Goal: Information Seeking & Learning: Learn about a topic

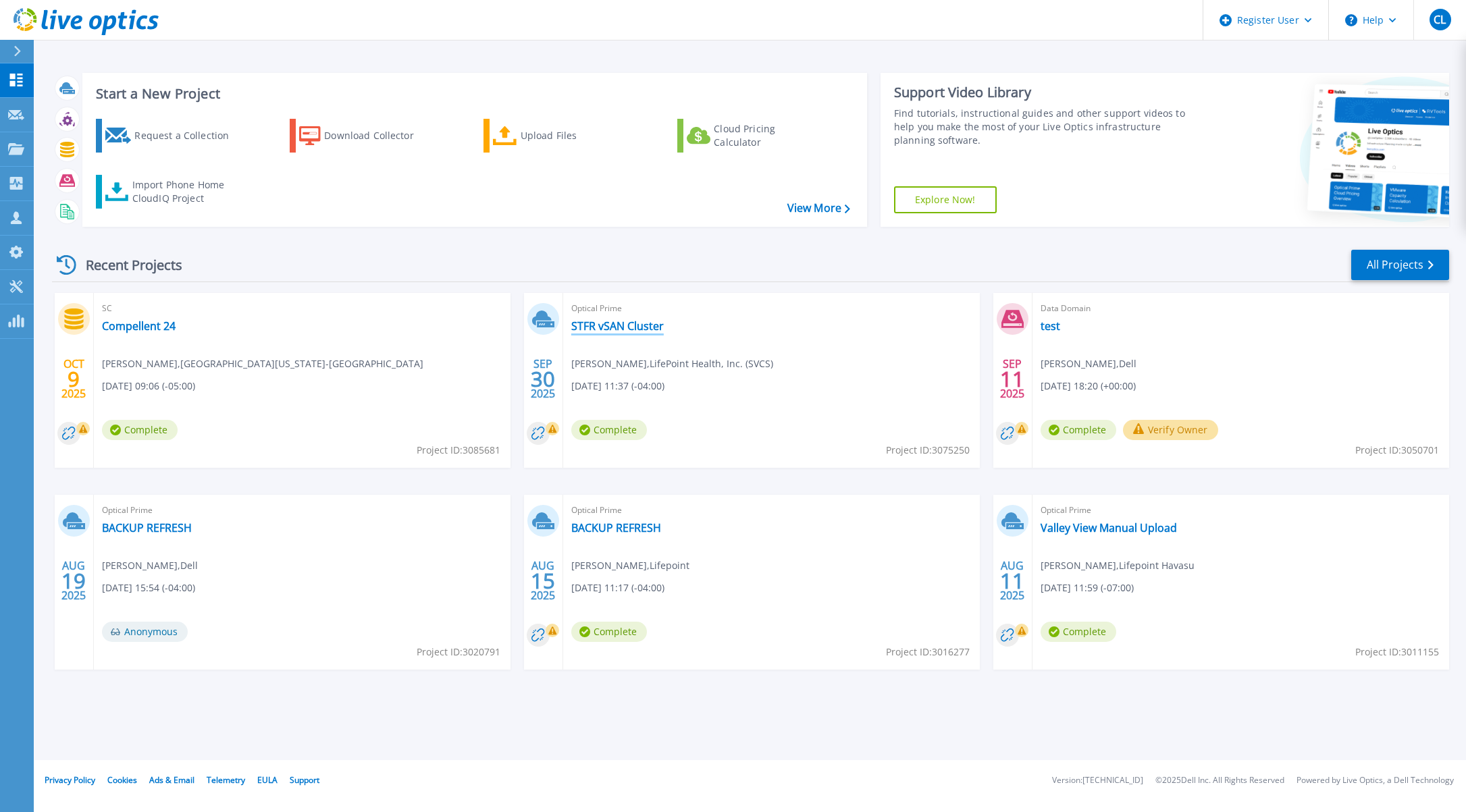
click at [633, 324] on link "STFR vSAN Cluster" at bounding box center [617, 326] width 92 height 14
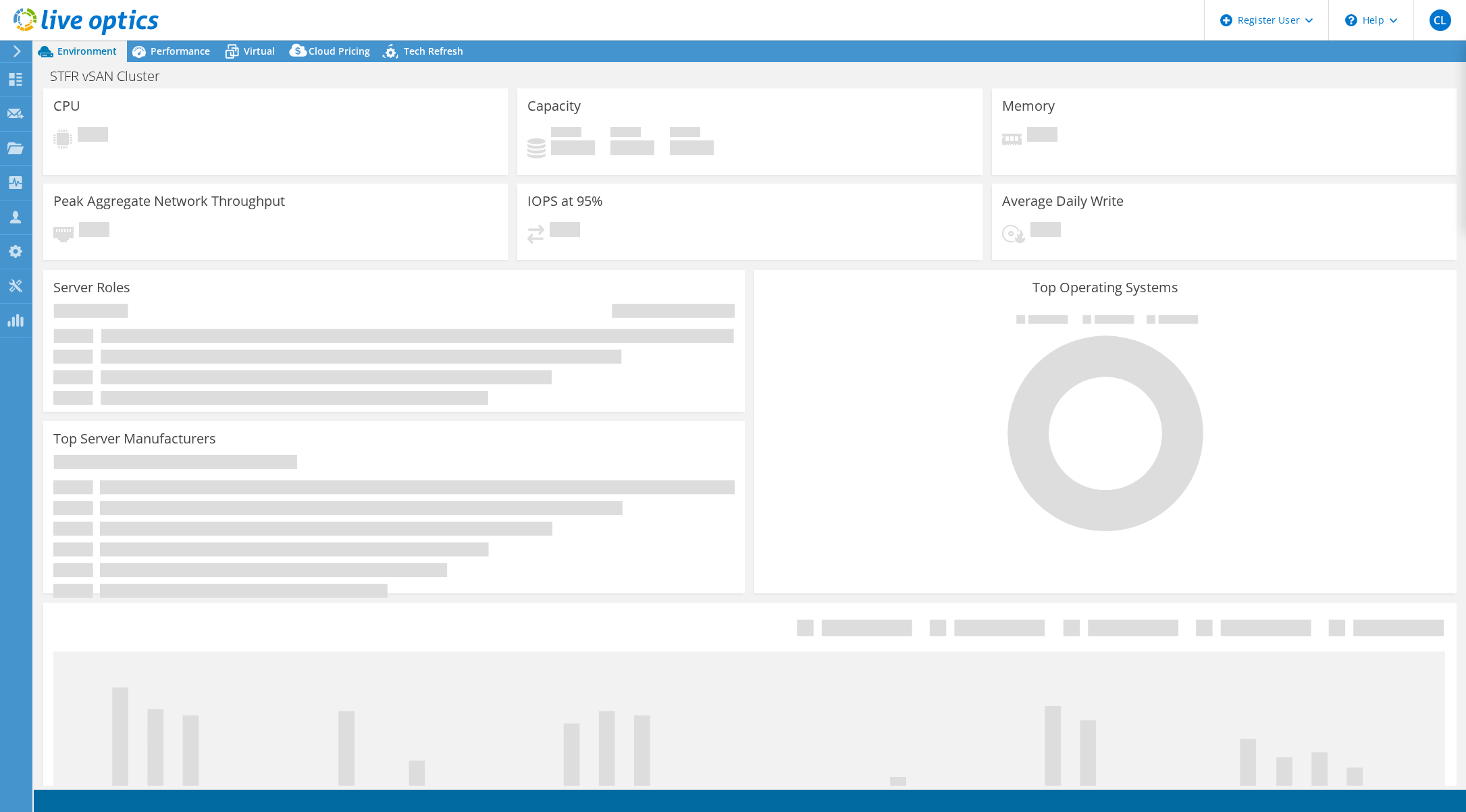
select select "USD"
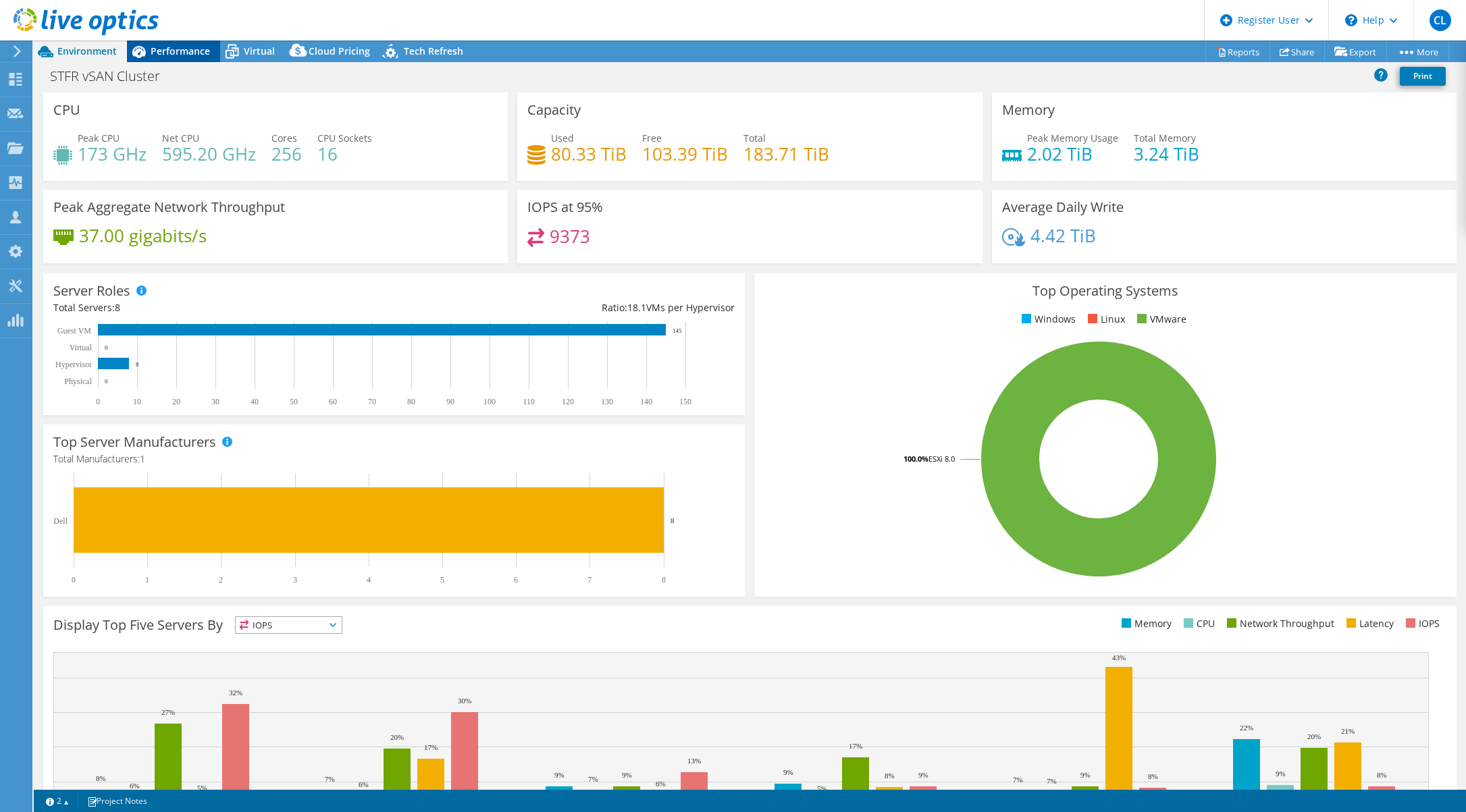
click at [169, 47] on span "Performance" at bounding box center [180, 50] width 59 height 13
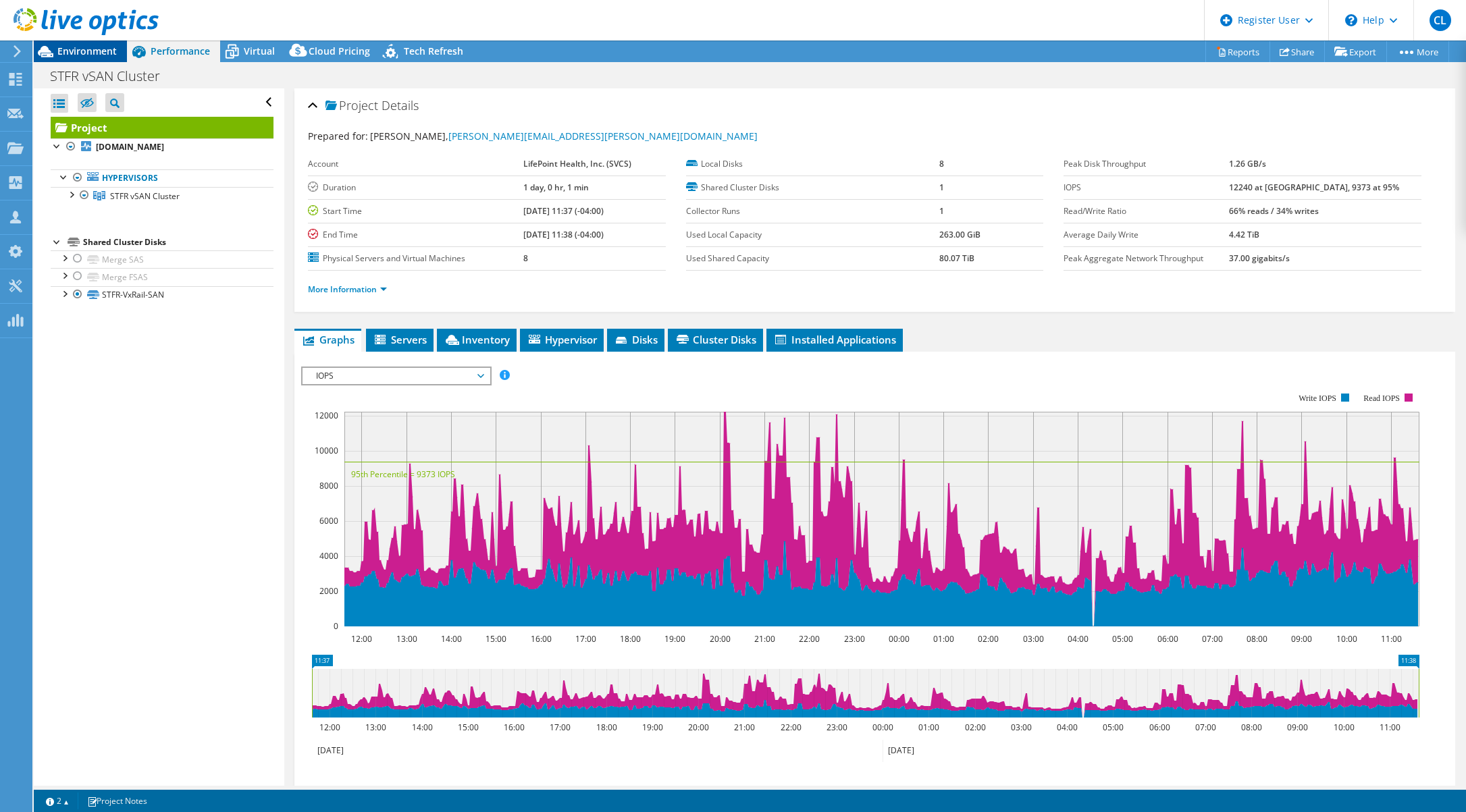
click at [98, 56] on span "Environment" at bounding box center [87, 50] width 59 height 13
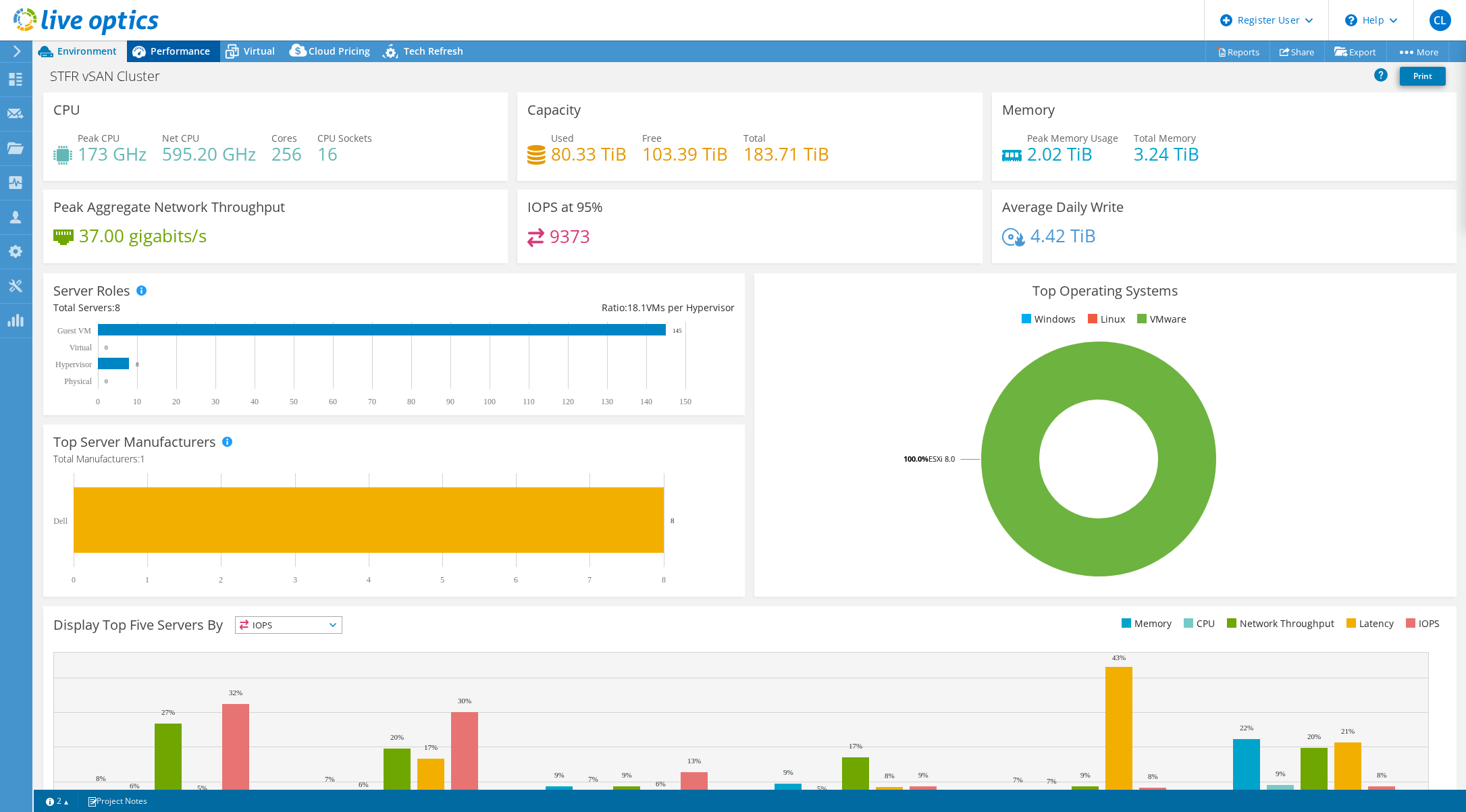
click at [178, 44] on div "Performance" at bounding box center [173, 51] width 93 height 22
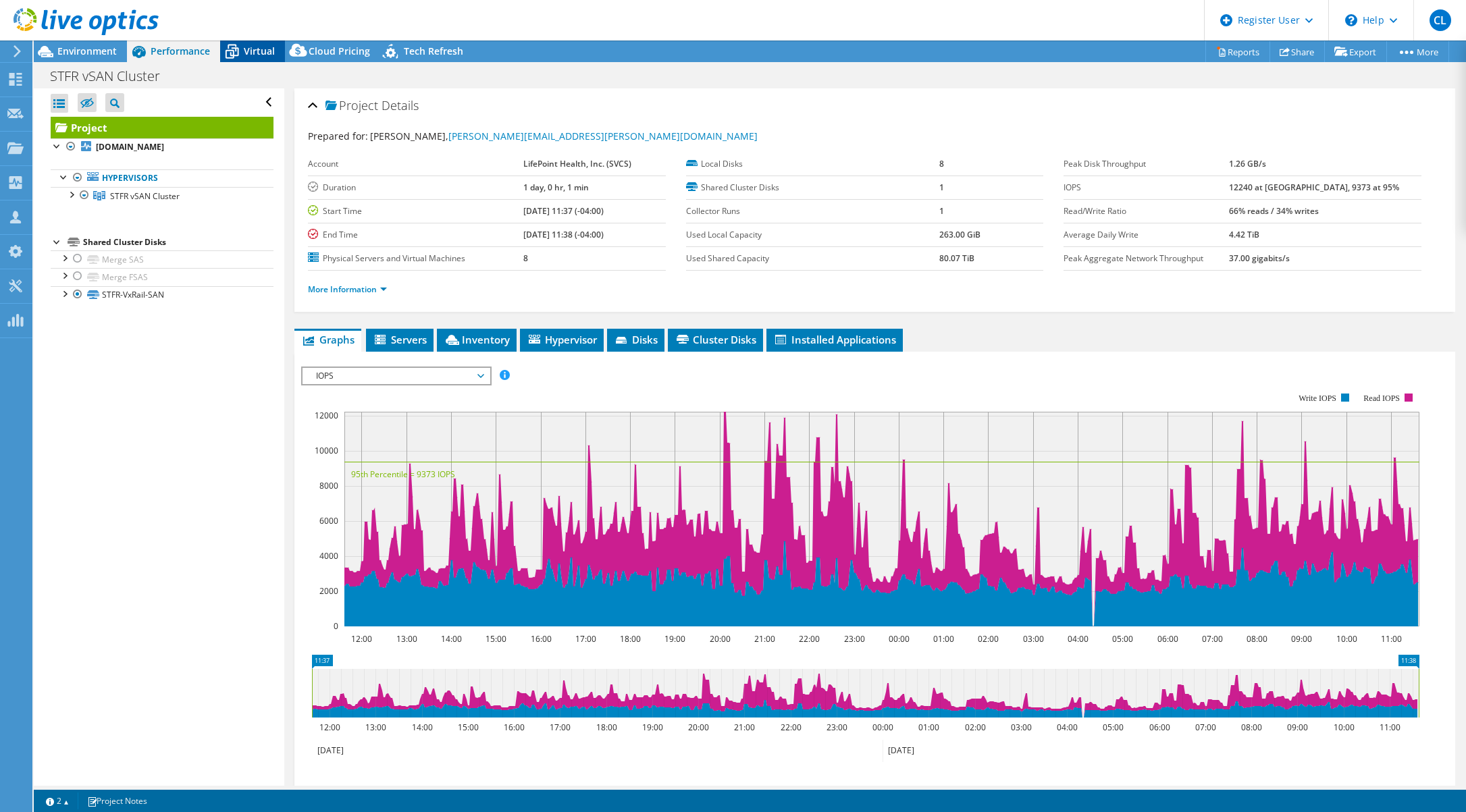
click at [260, 47] on span "Virtual" at bounding box center [259, 50] width 31 height 13
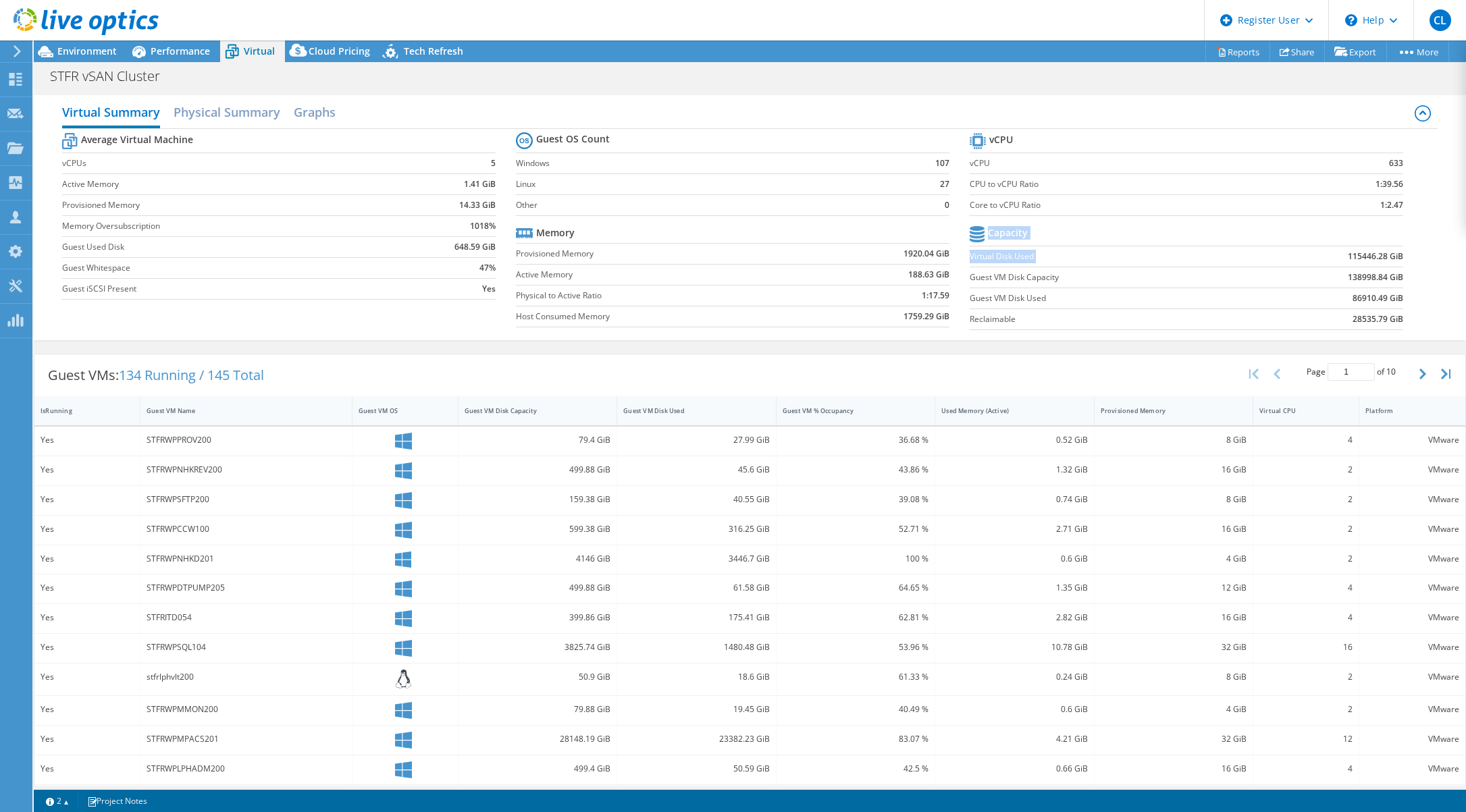
drag, startPoint x: 1340, startPoint y: 255, endPoint x: 1395, endPoint y: 253, distance: 55.0
click at [1395, 253] on section "vCPU vCPU 633 CPU to vCPU Ratio 1:39.56 Core to vCPU Ratio 1:2.47 Capacity Virt…" at bounding box center [1196, 233] width 454 height 207
click at [1321, 252] on td "115446.28 GiB" at bounding box center [1324, 256] width 158 height 21
click at [183, 50] on span "Performance" at bounding box center [180, 50] width 59 height 13
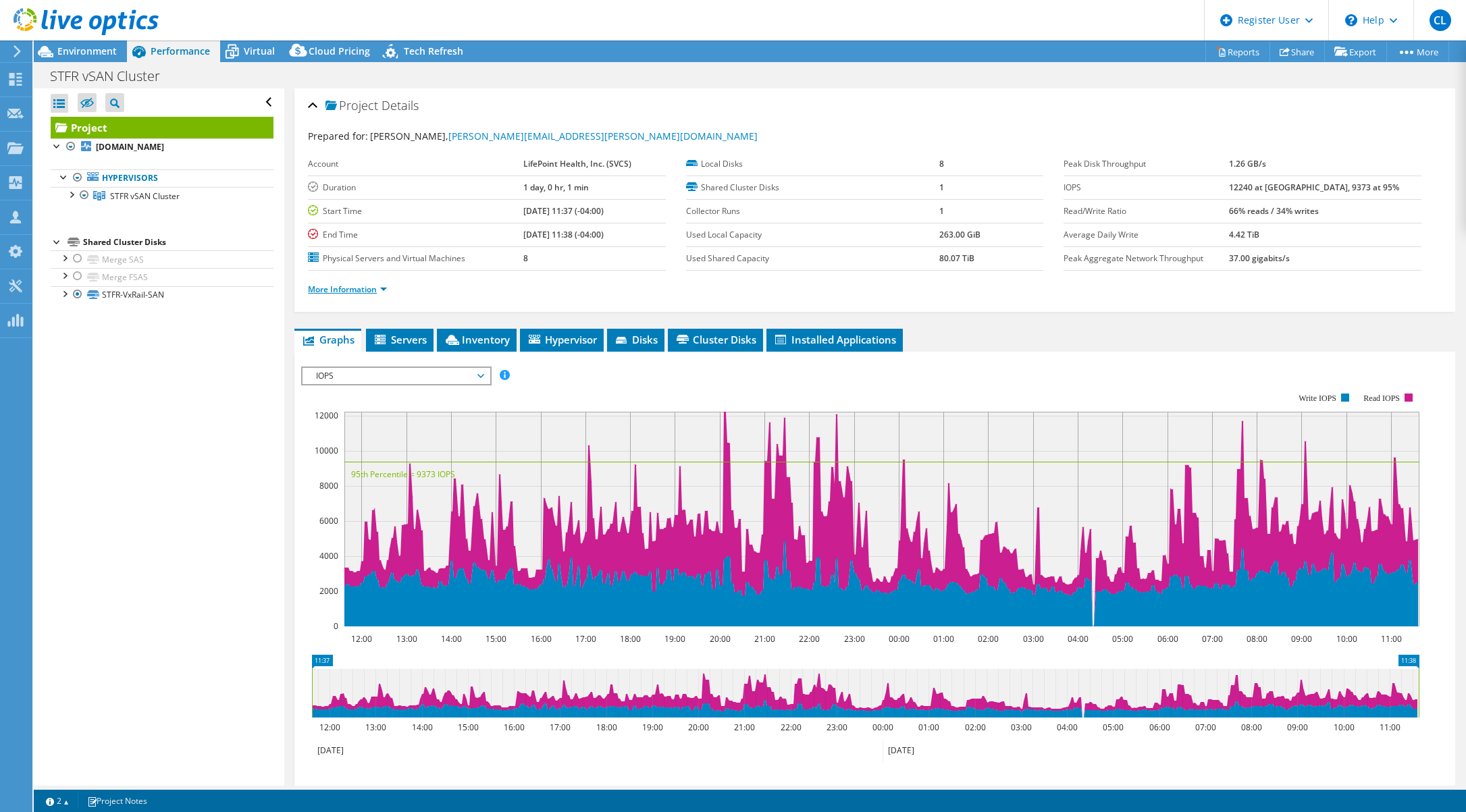
click at [373, 294] on link "More Information" at bounding box center [347, 289] width 79 height 11
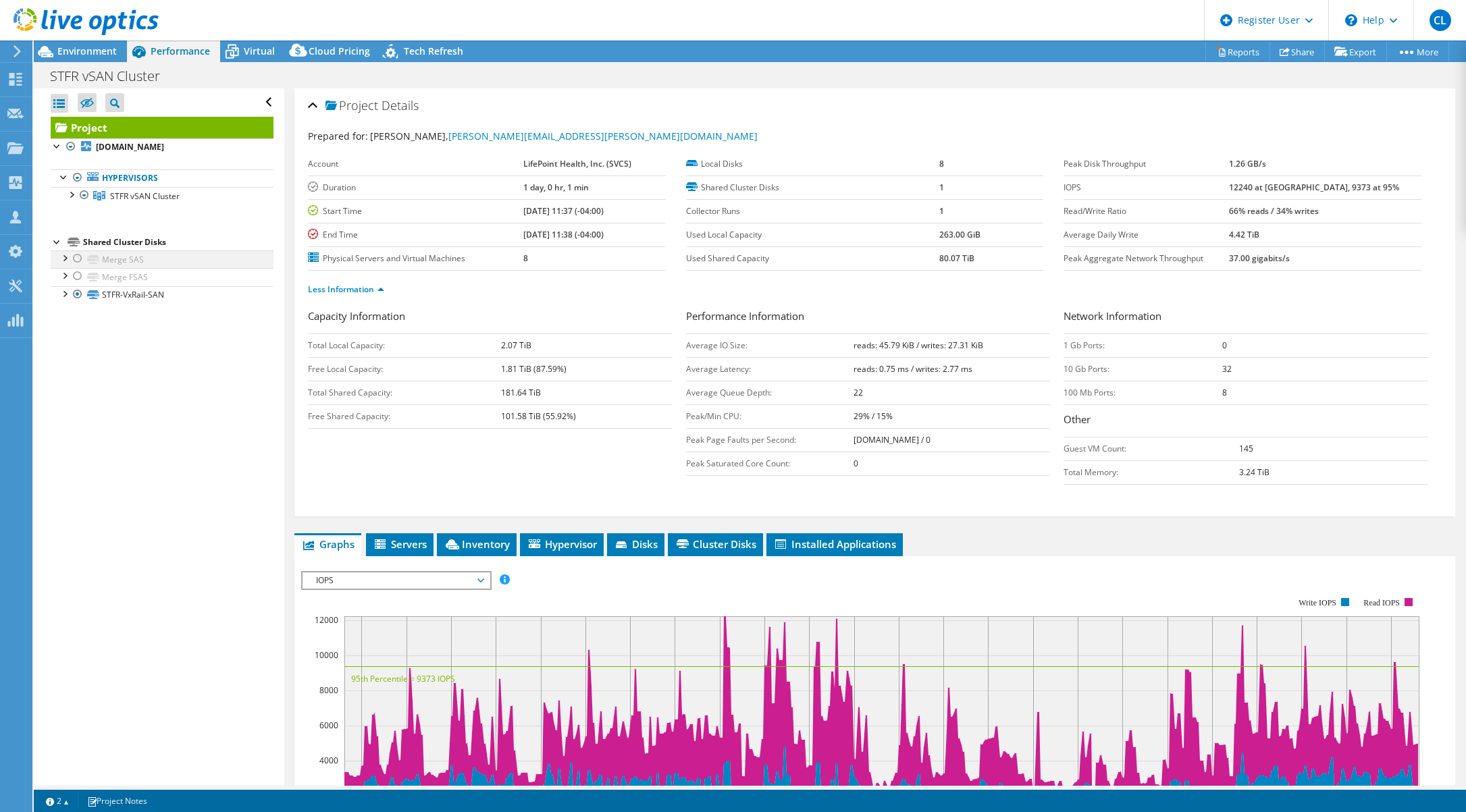
click at [77, 260] on div at bounding box center [77, 258] width 14 height 17
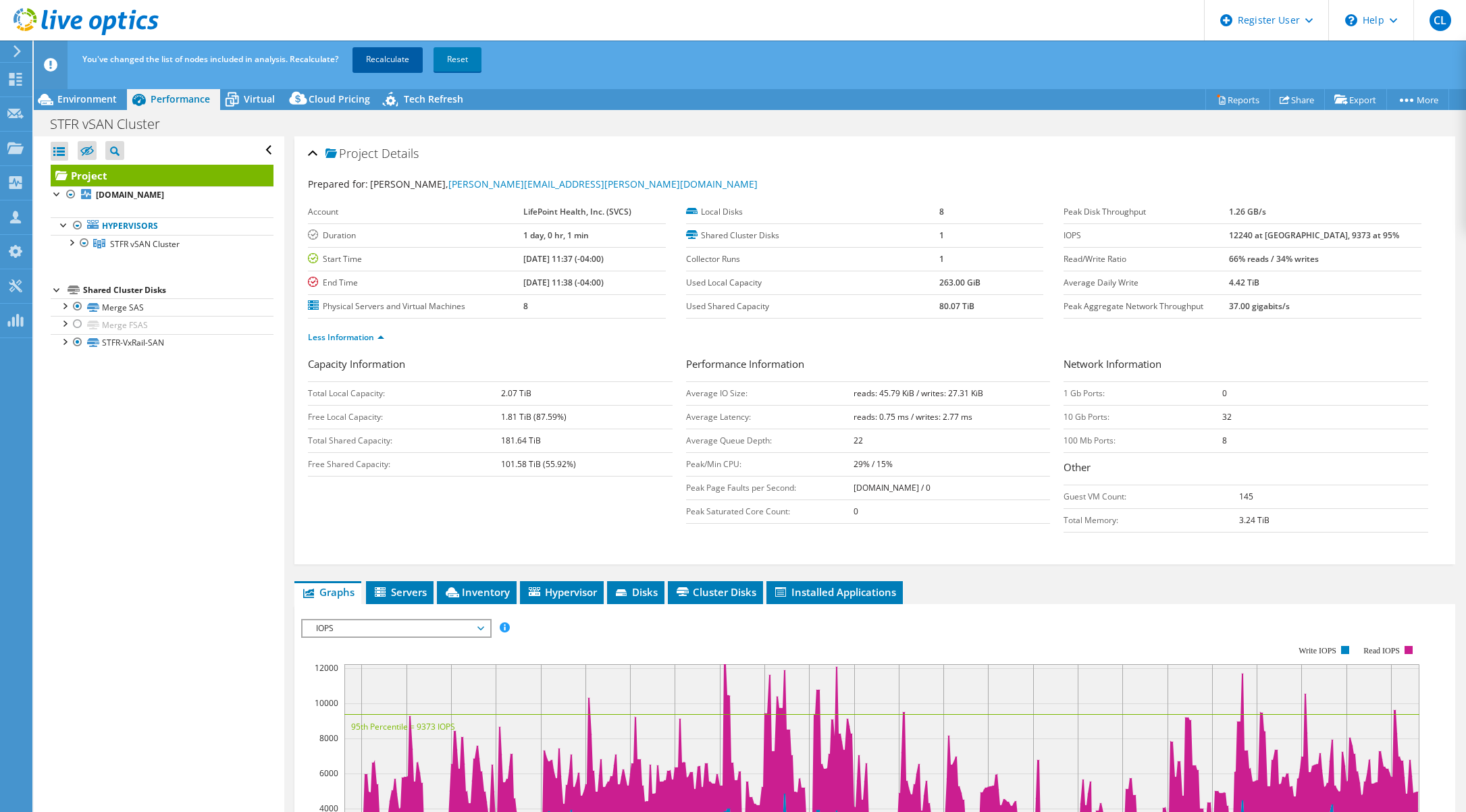
click at [400, 57] on link "Recalculate" at bounding box center [387, 59] width 71 height 24
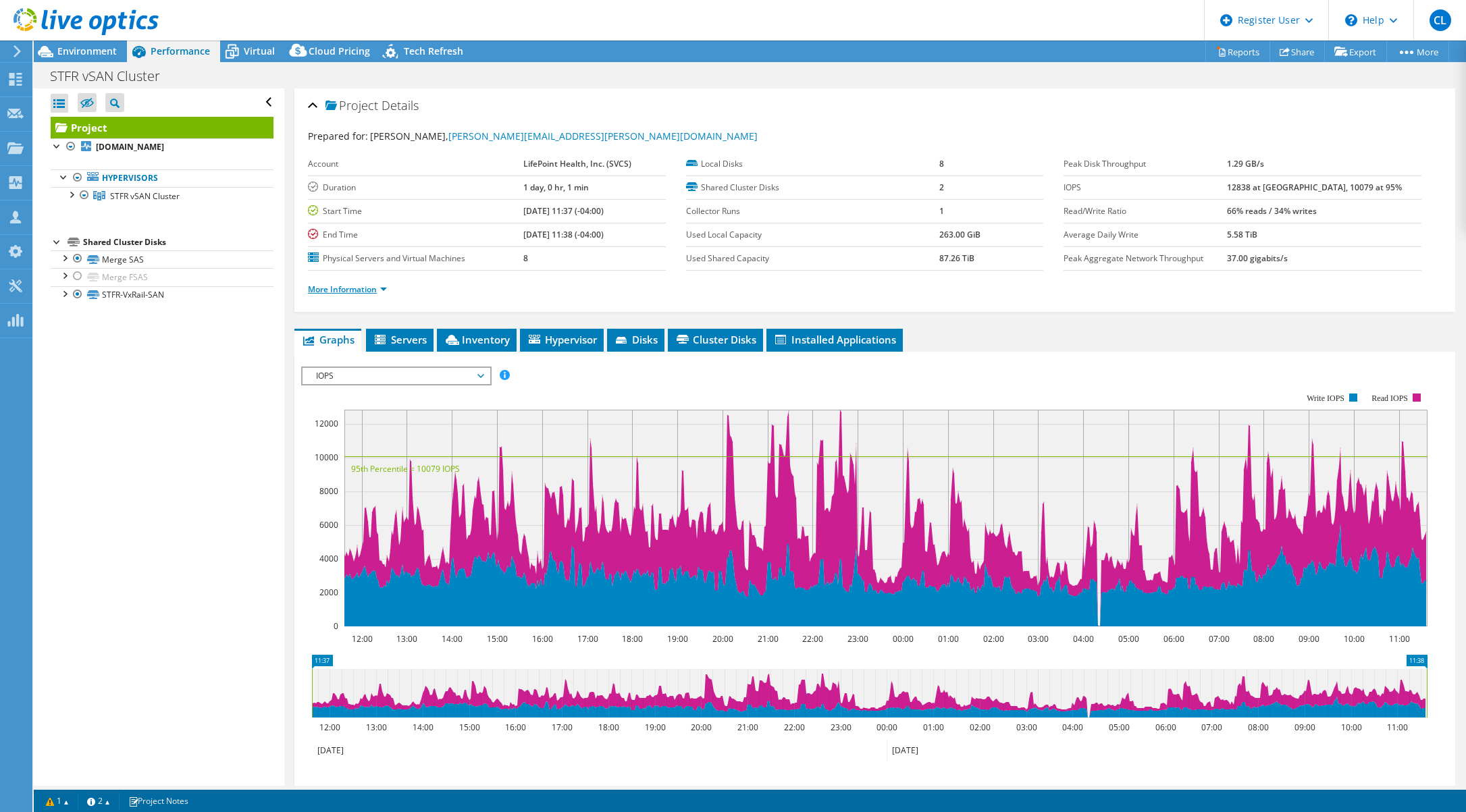
click at [363, 287] on link "More Information" at bounding box center [347, 289] width 79 height 11
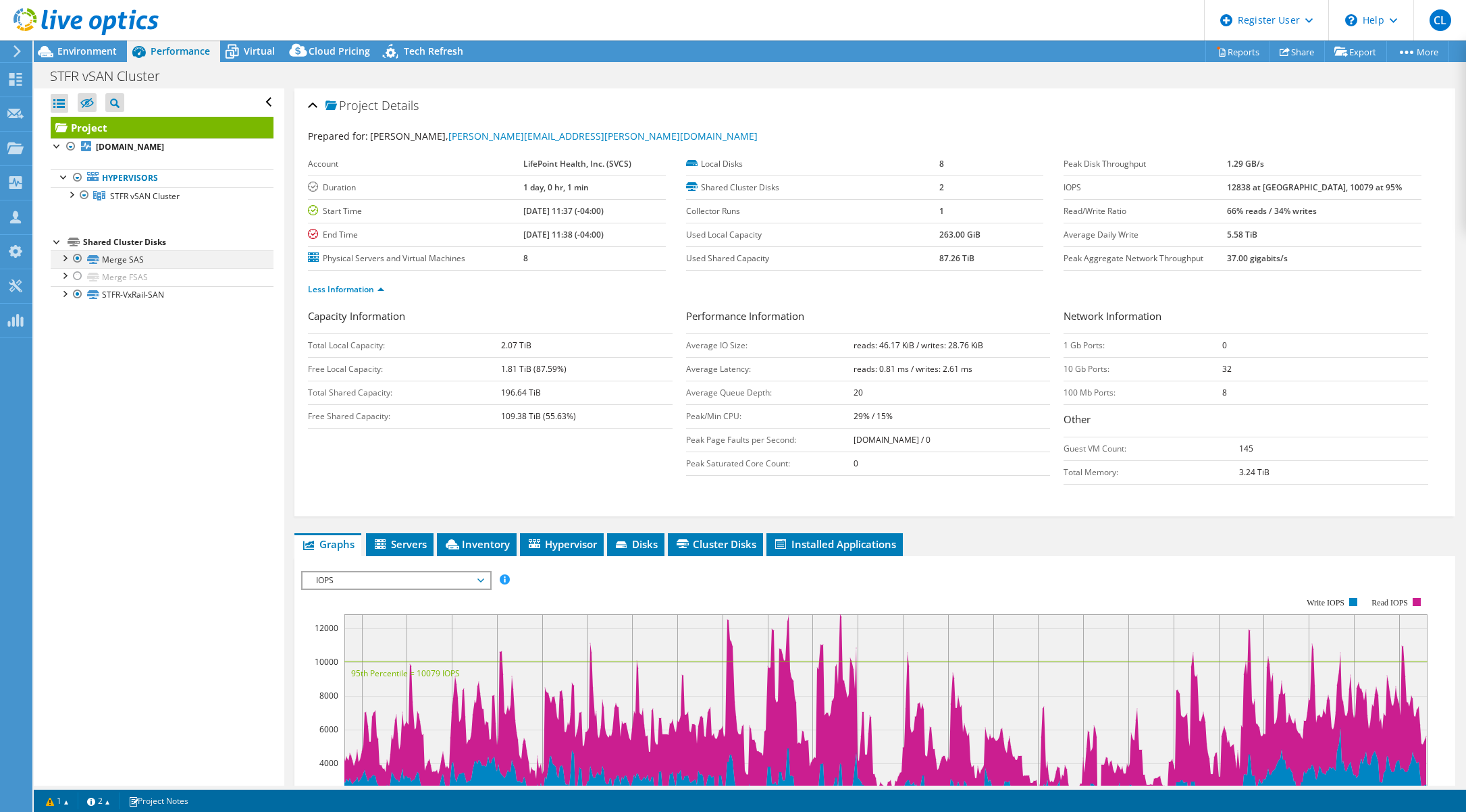
click at [78, 258] on div at bounding box center [77, 258] width 14 height 17
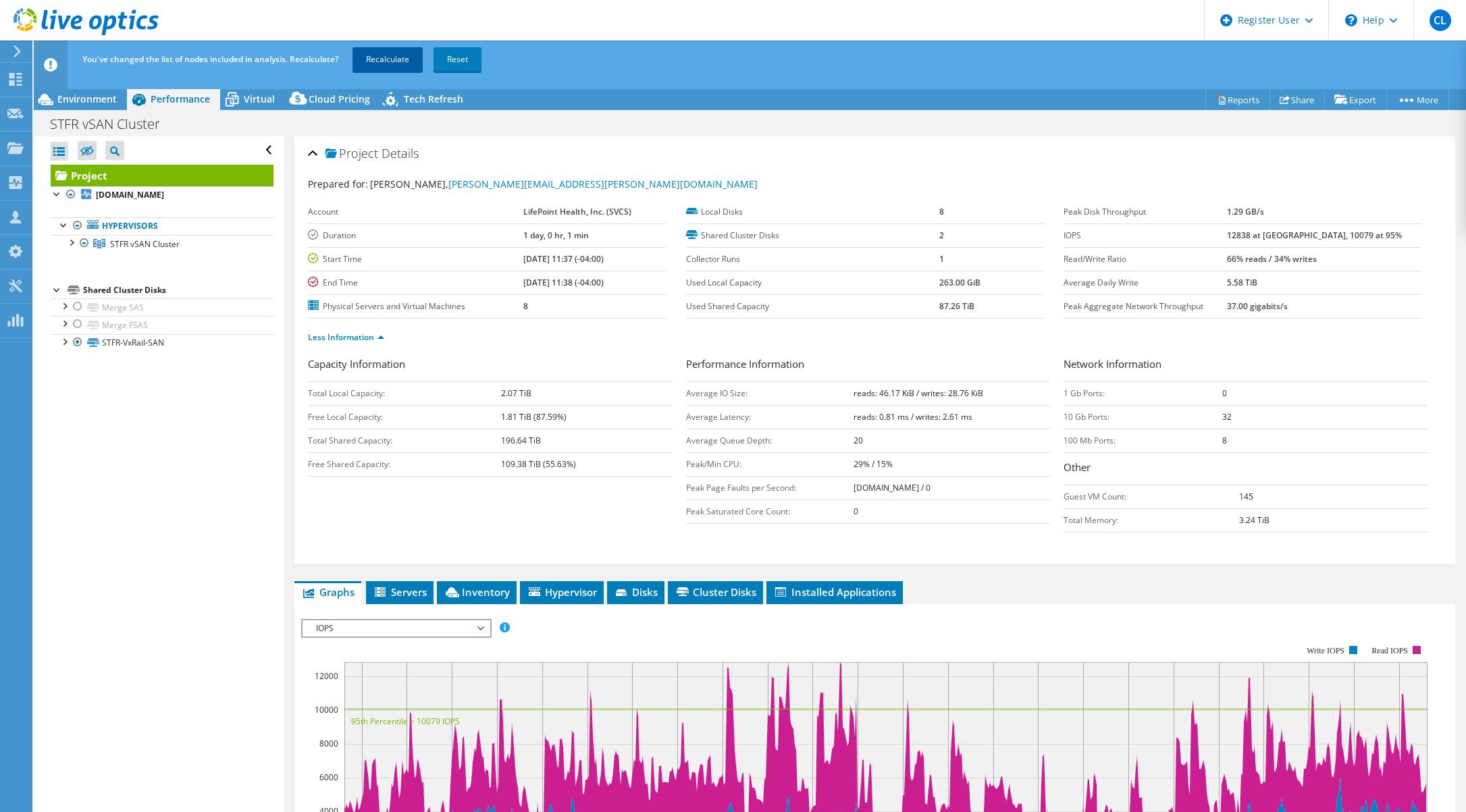
click at [392, 57] on link "Recalculate" at bounding box center [387, 59] width 71 height 24
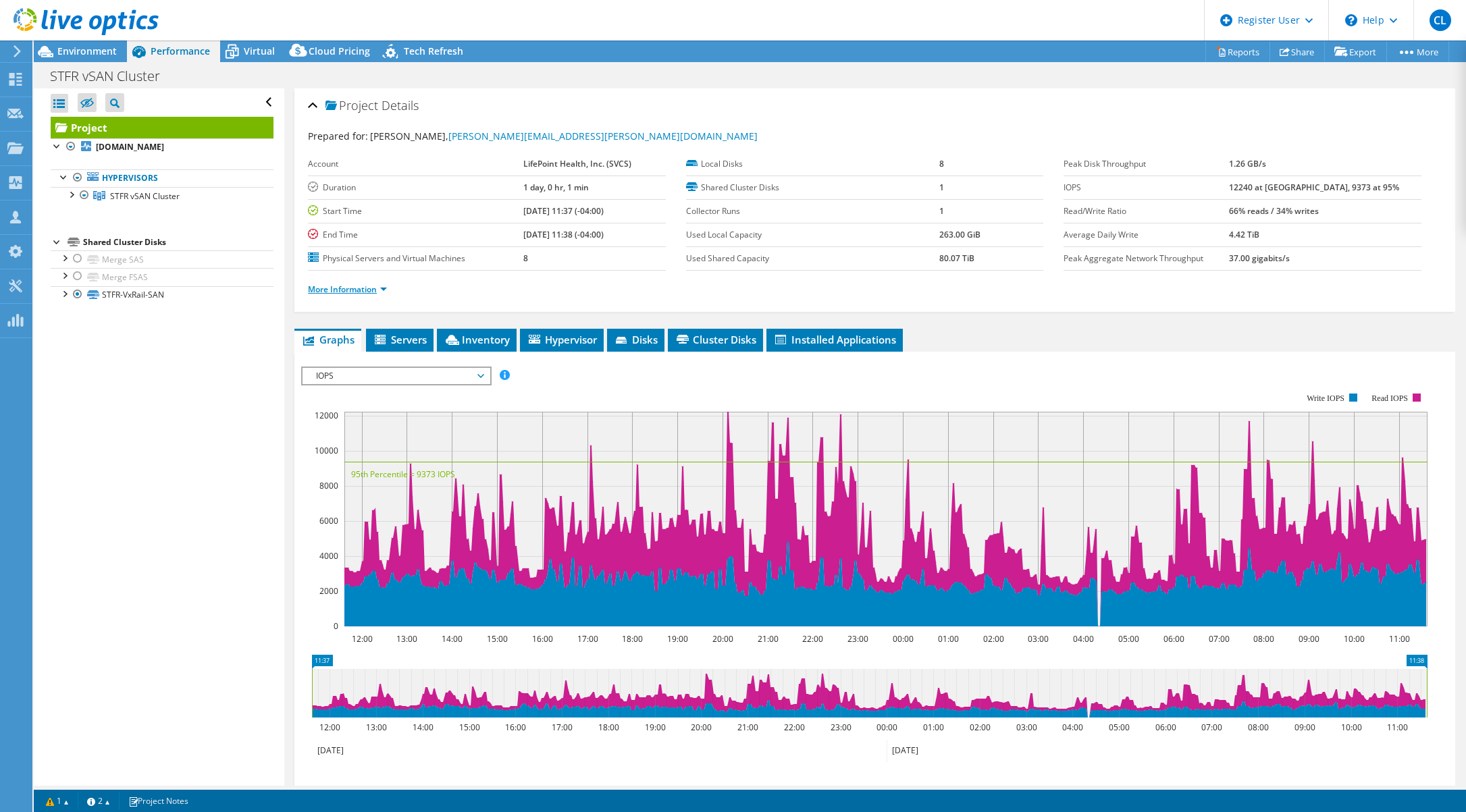
click at [354, 293] on link "More Information" at bounding box center [347, 289] width 79 height 11
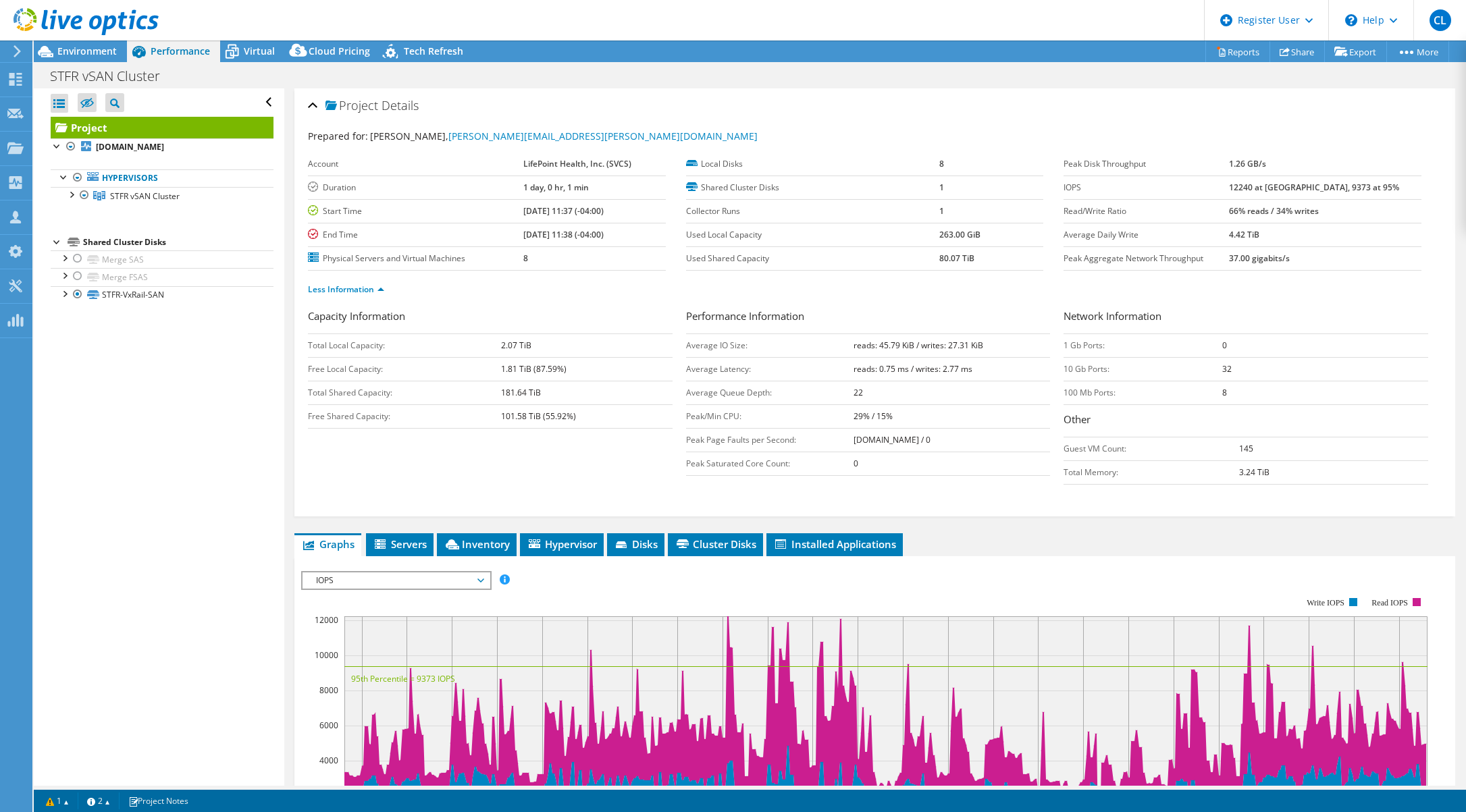
drag, startPoint x: 974, startPoint y: 258, endPoint x: 921, endPoint y: 266, distance: 53.6
click at [921, 266] on tr "Used Shared Capacity 80.07 TiB" at bounding box center [864, 258] width 358 height 23
click at [585, 433] on div "Capacity Information Total Local Capacity: 2.07 TiB Free Local Capacity: 1.81 T…" at bounding box center [497, 372] width 379 height 127
click at [248, 53] on span "Virtual" at bounding box center [259, 50] width 31 height 13
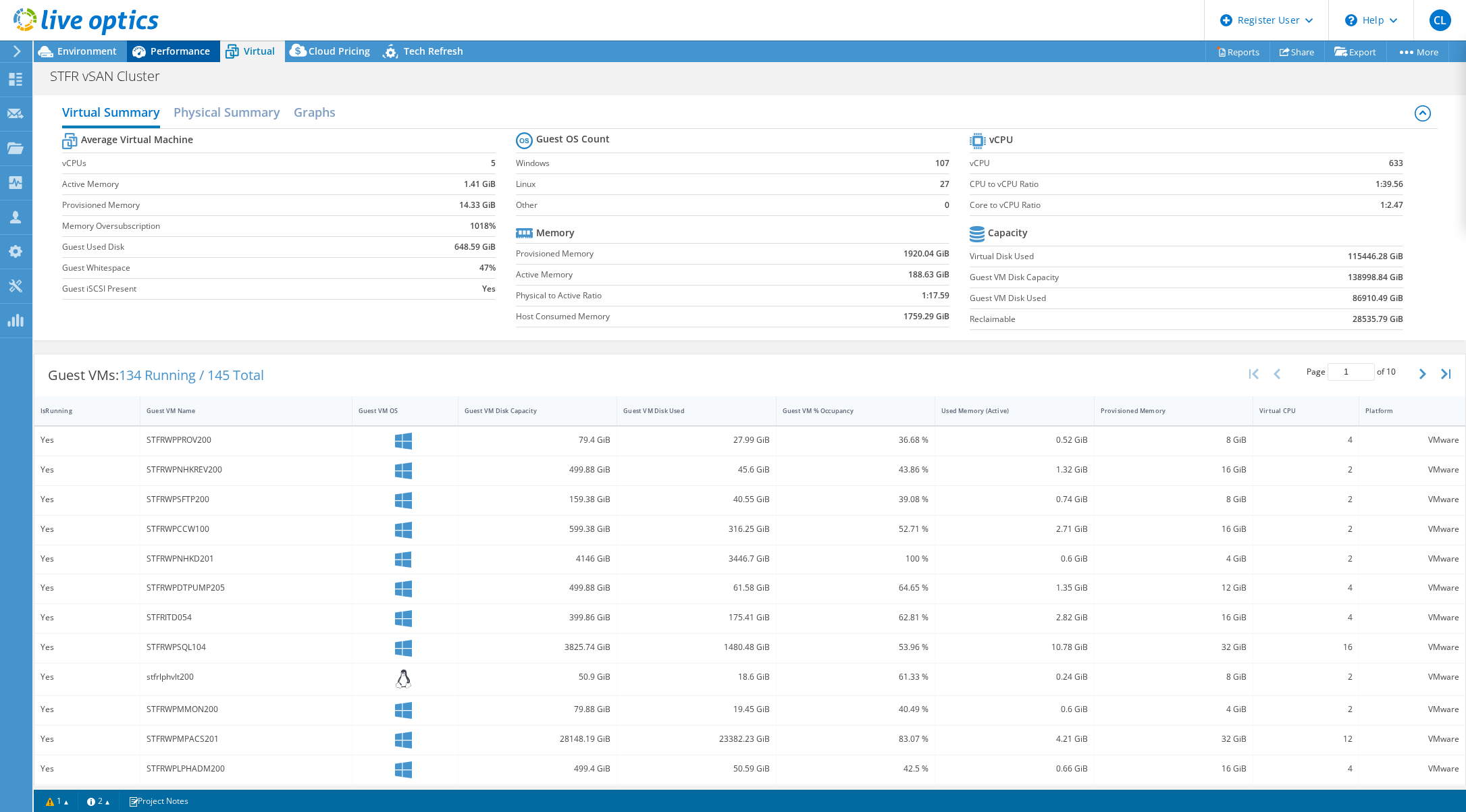
click at [177, 53] on span "Performance" at bounding box center [180, 50] width 59 height 13
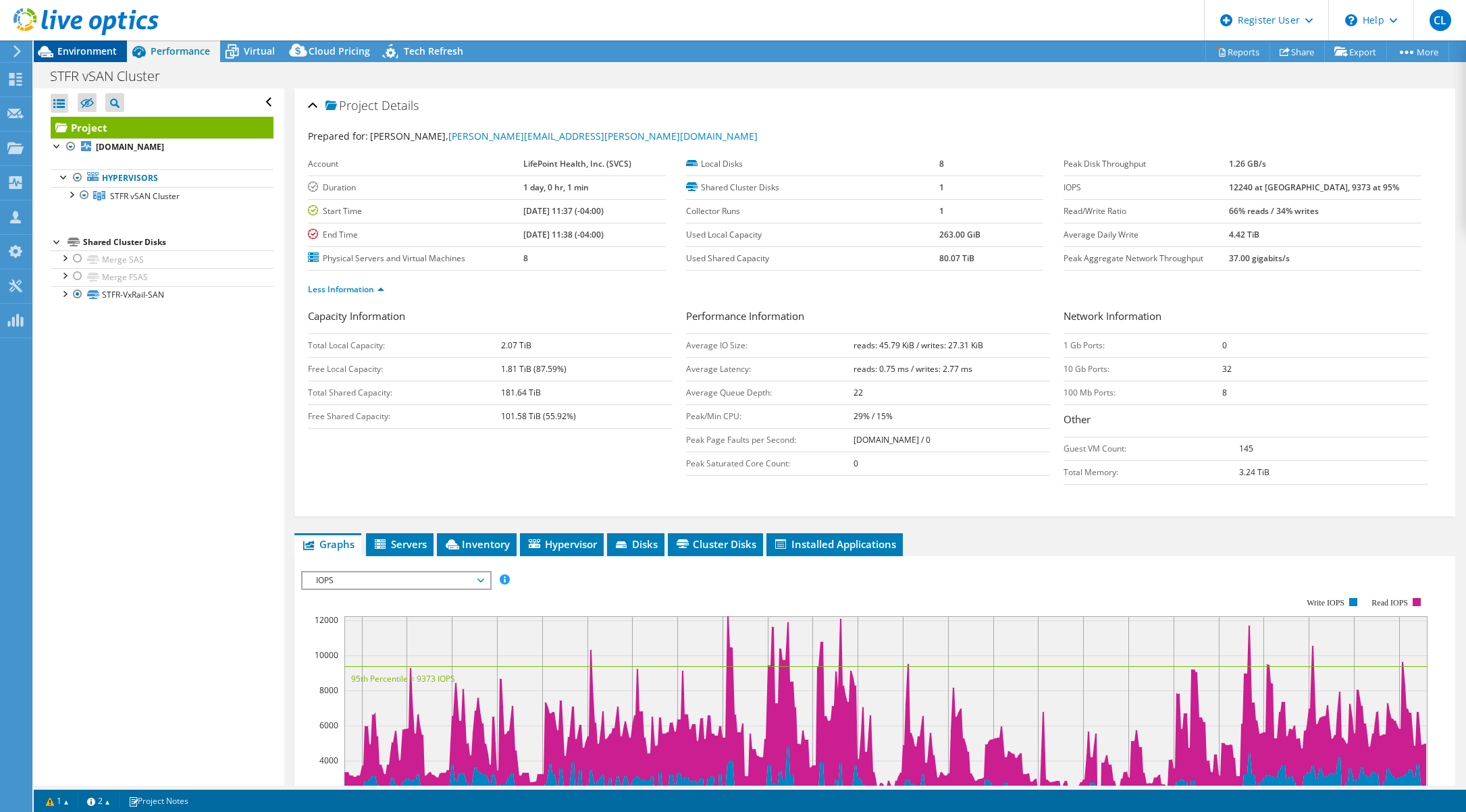
click at [87, 55] on span "Environment" at bounding box center [87, 50] width 59 height 13
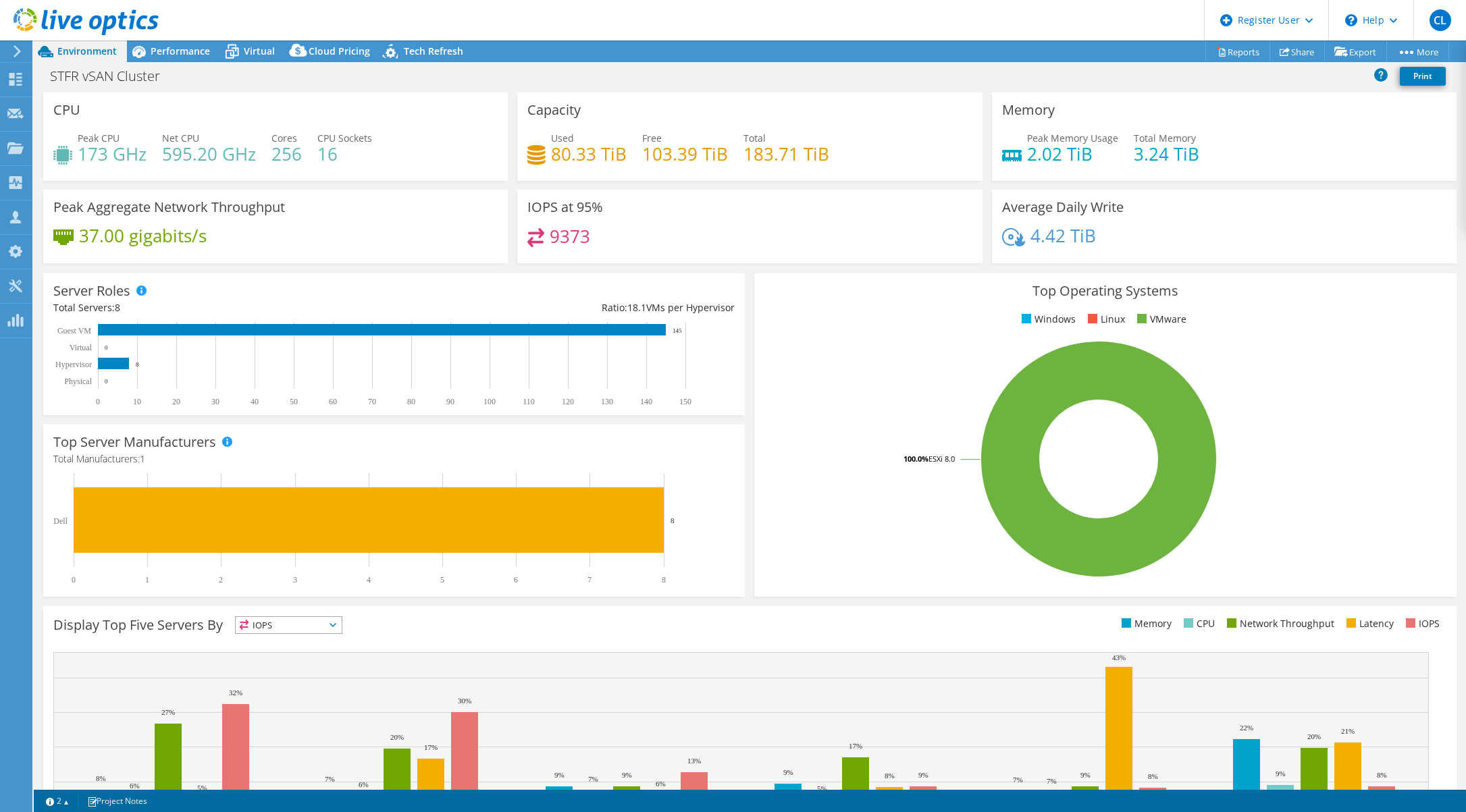
select select "USD"
